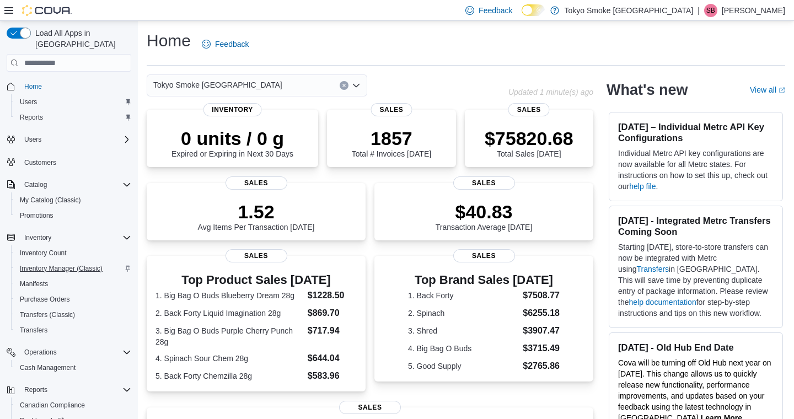
scroll to position [64, 0]
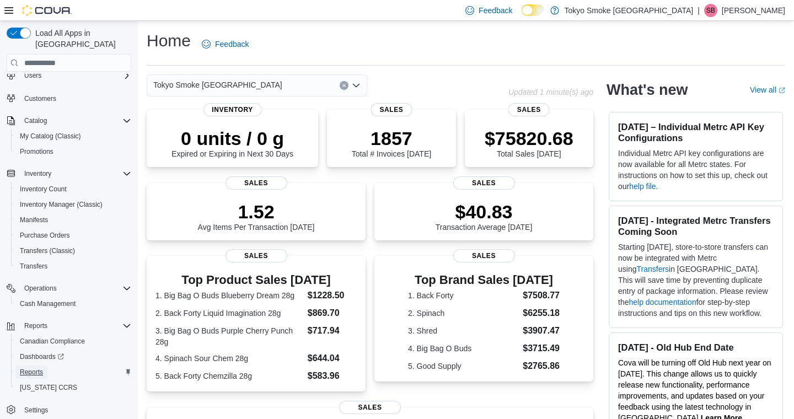
click at [39, 368] on span "Reports" at bounding box center [31, 372] width 23 height 9
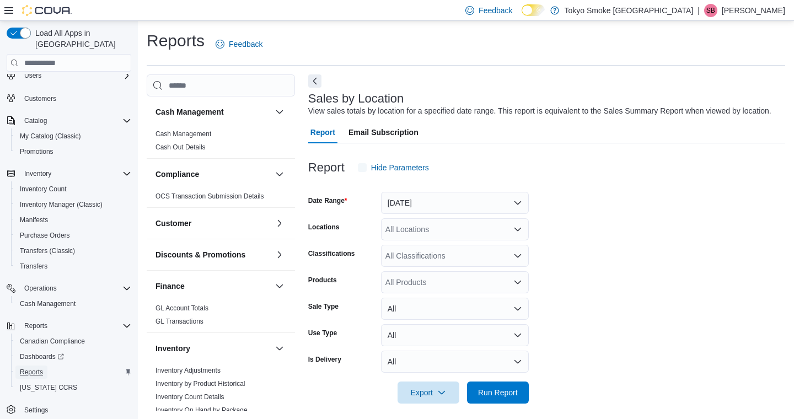
scroll to position [18, 0]
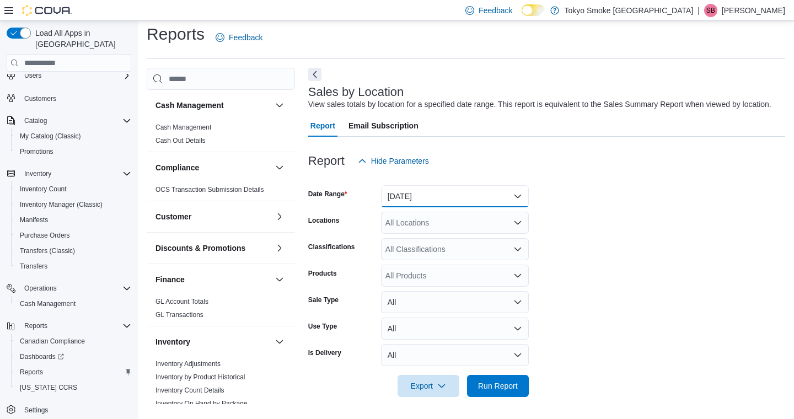
click at [411, 201] on button "[DATE]" at bounding box center [455, 196] width 148 height 22
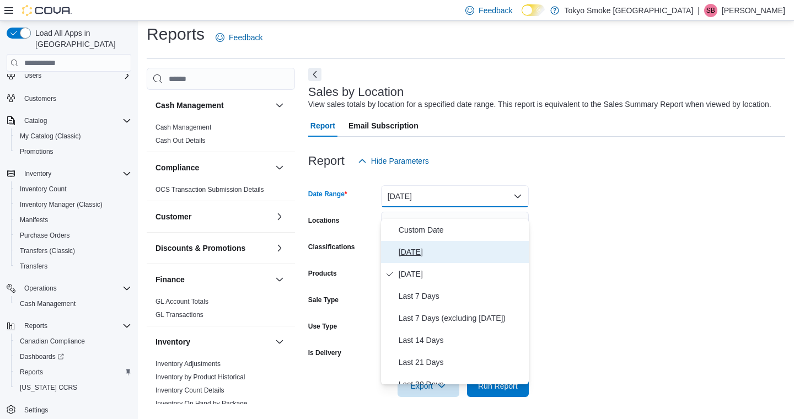
click at [410, 245] on span "[DATE]" at bounding box center [462, 251] width 126 height 13
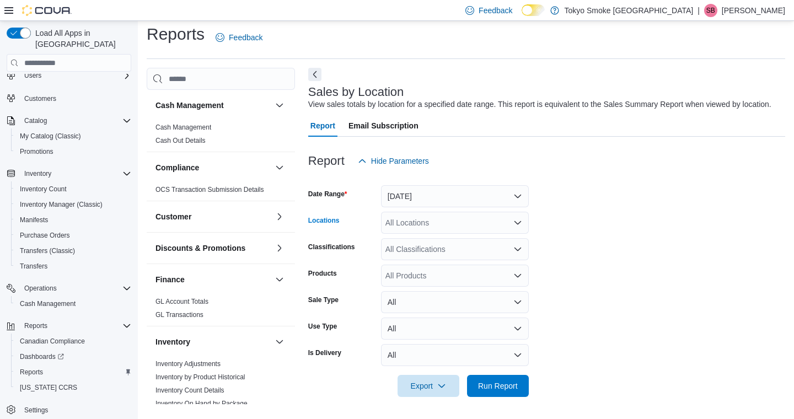
click at [410, 224] on div "All Locations" at bounding box center [455, 223] width 148 height 22
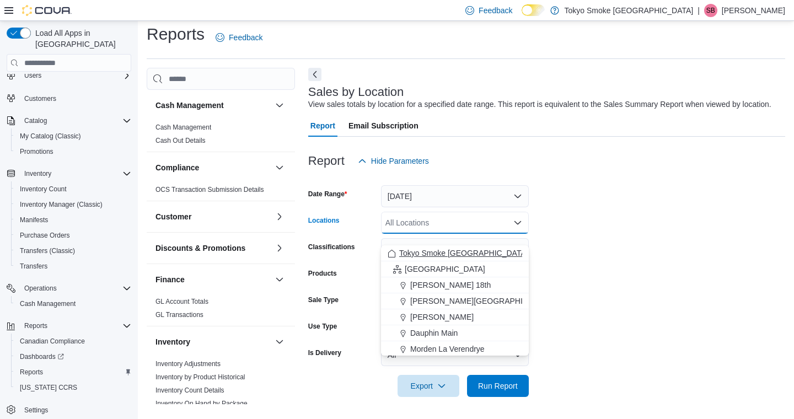
click at [410, 263] on span "[GEOGRAPHIC_DATA]" at bounding box center [445, 268] width 80 height 11
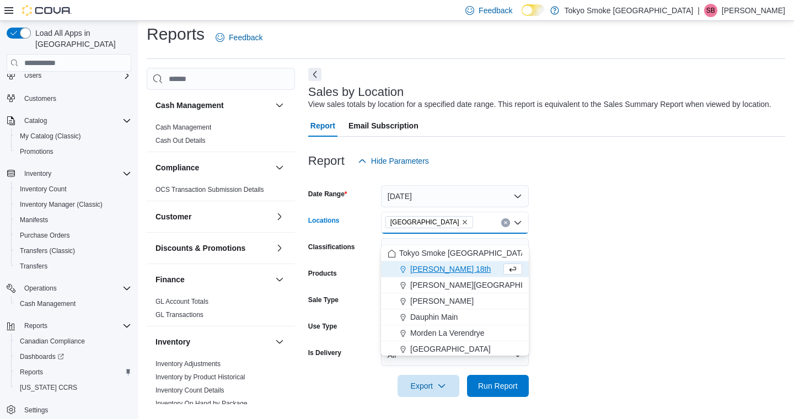
click at [582, 260] on form "Date Range [DATE] Locations [GEOGRAPHIC_DATA] Combo box. Selected. [GEOGRAPHIC_…" at bounding box center [546, 284] width 477 height 225
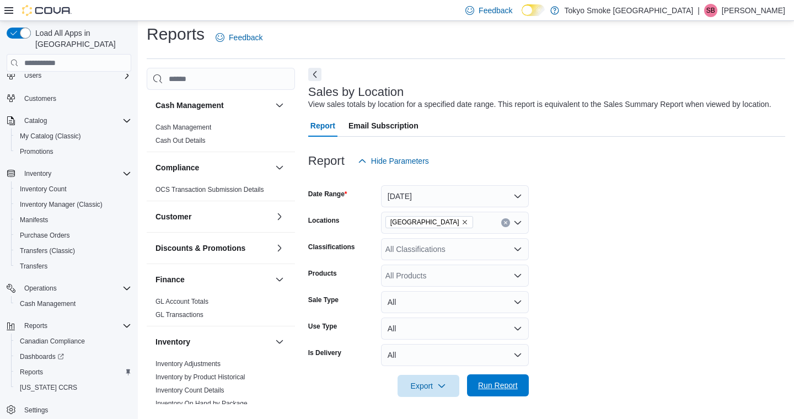
click at [498, 386] on span "Run Report" at bounding box center [498, 385] width 40 height 11
